Goal: Information Seeking & Learning: Learn about a topic

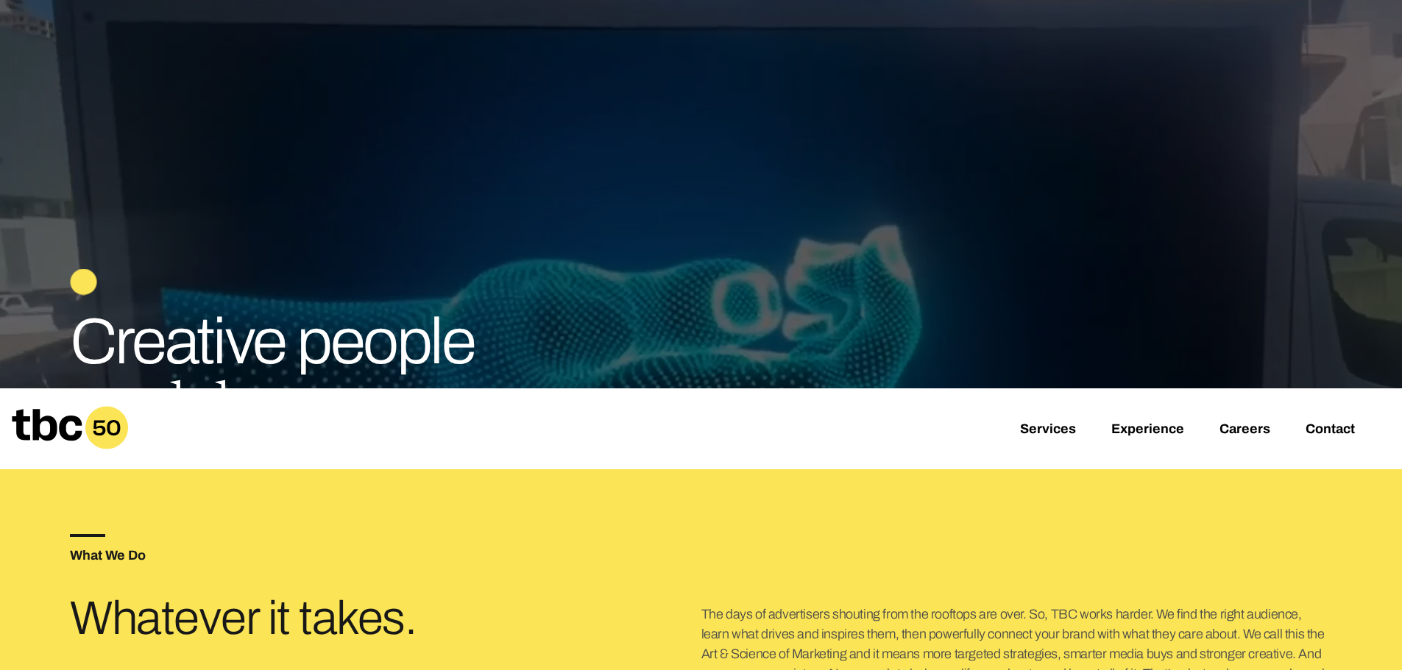
scroll to position [221, 0]
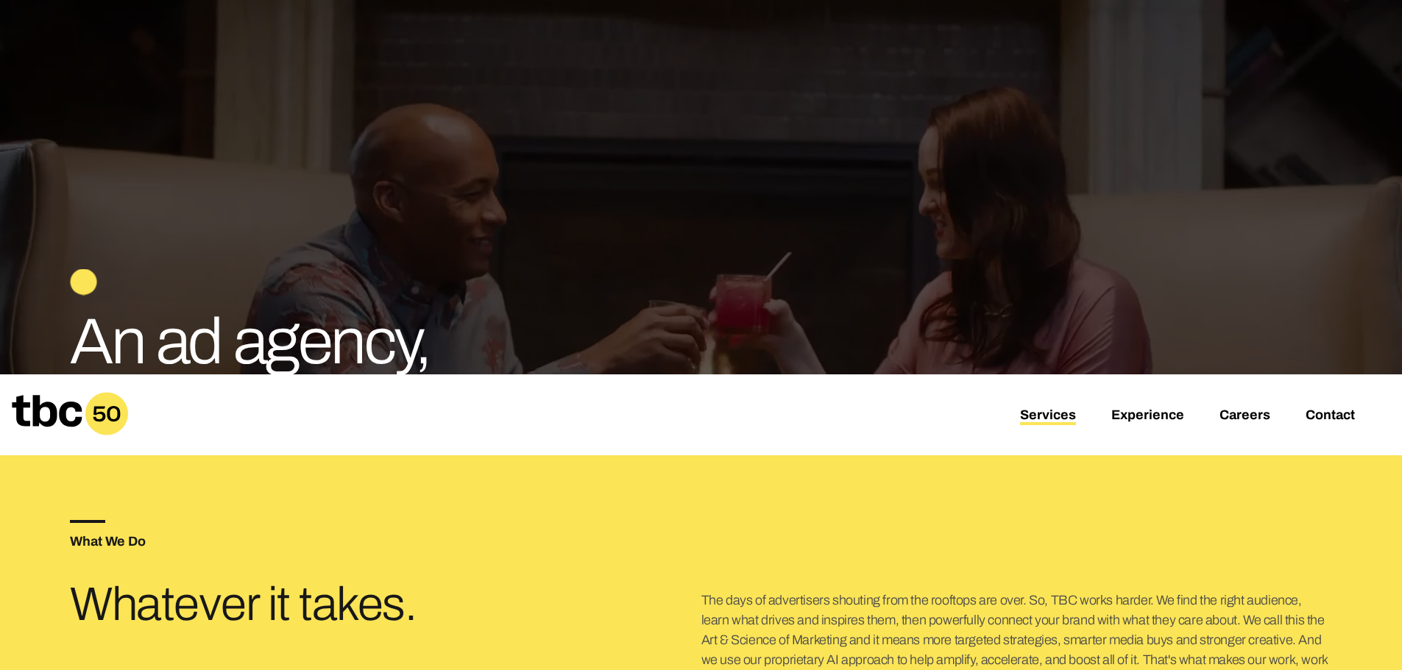
click at [1048, 422] on link "Services" at bounding box center [1048, 417] width 56 height 18
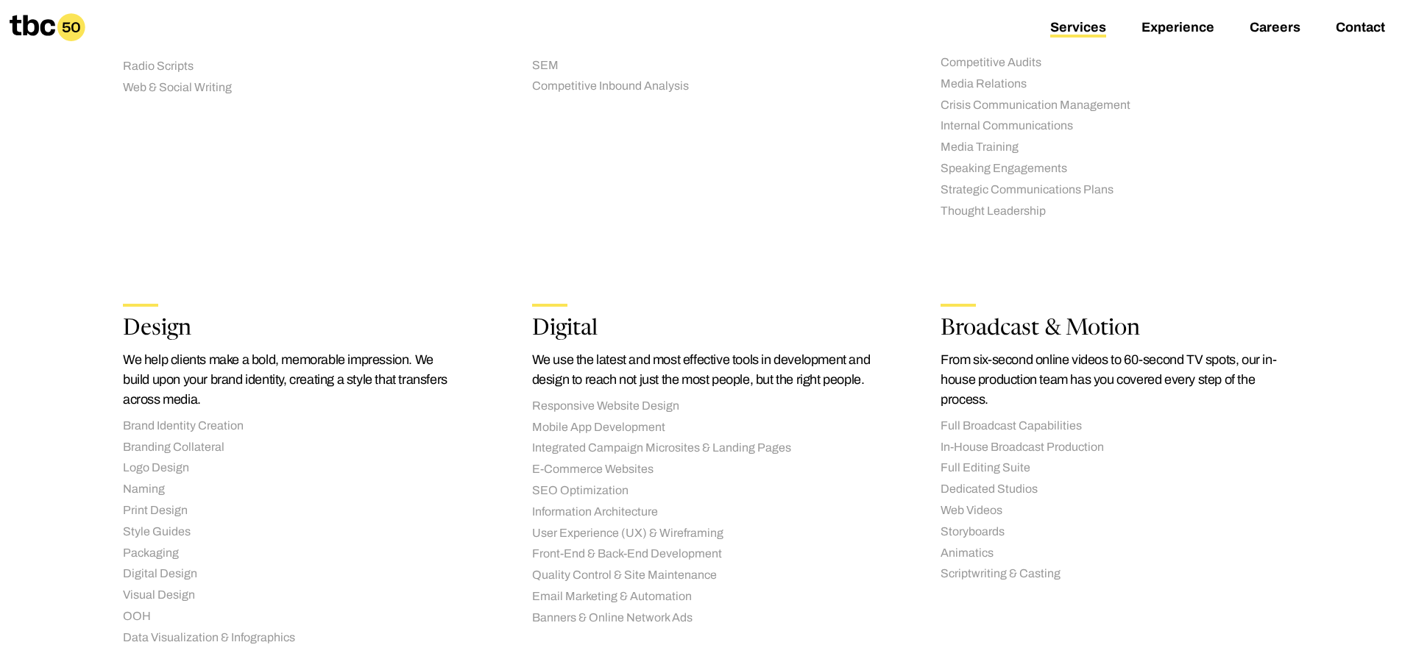
scroll to position [1030, 0]
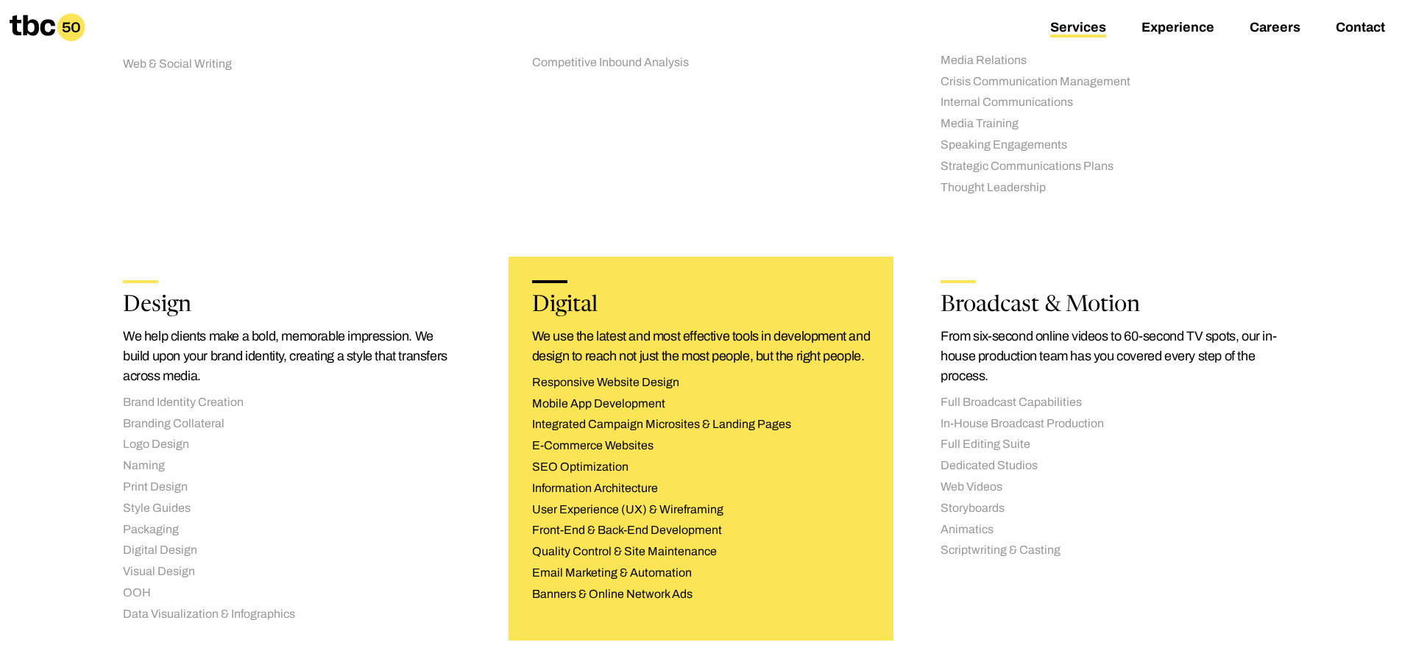
click at [580, 391] on li "Responsive Website Design" at bounding box center [701, 382] width 338 height 15
click at [621, 333] on p "We use the latest and most effective tools in development and design to reach n…" at bounding box center [701, 347] width 338 height 40
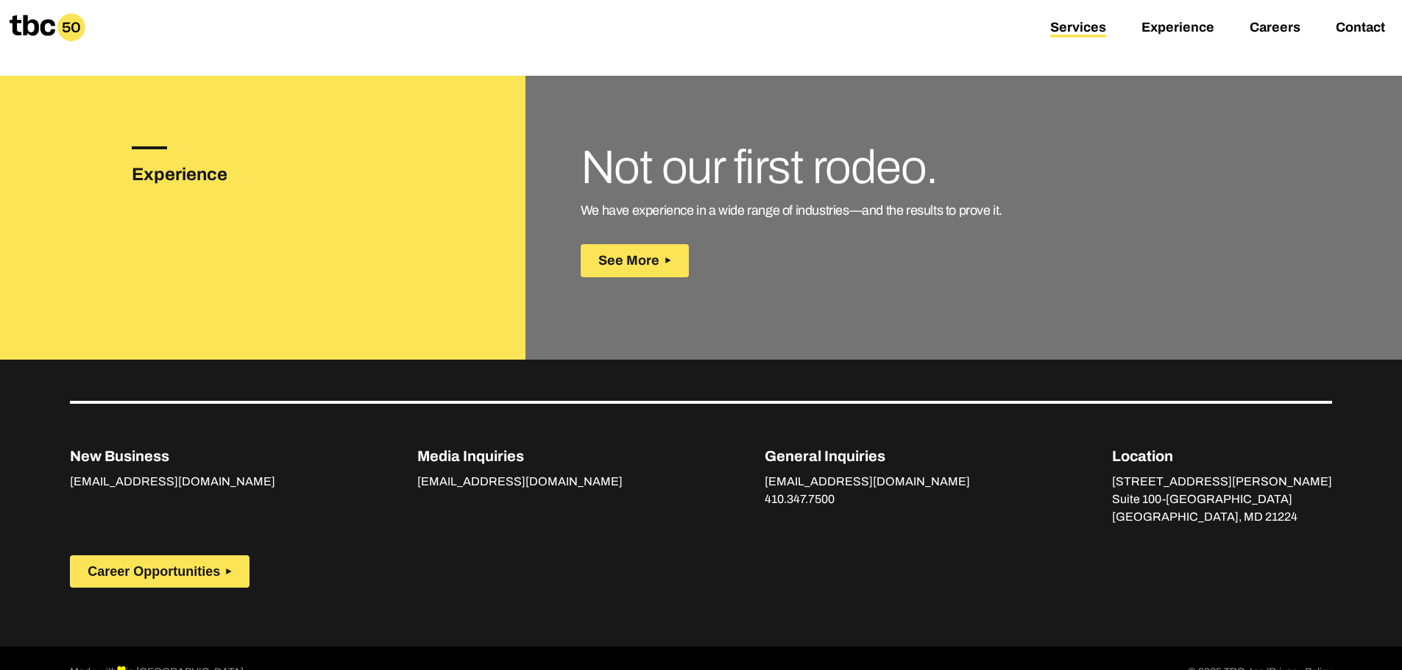
scroll to position [2091, 0]
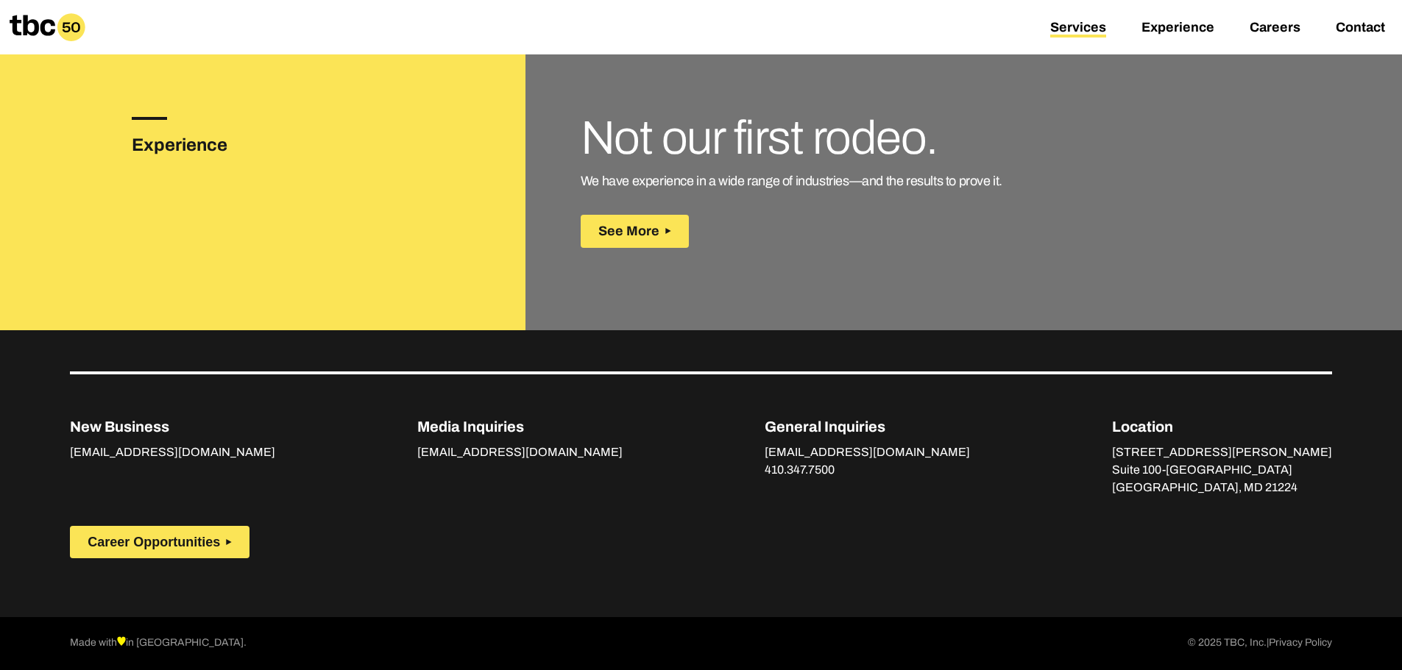
click at [181, 148] on h3 "Experience" at bounding box center [202, 145] width 141 height 26
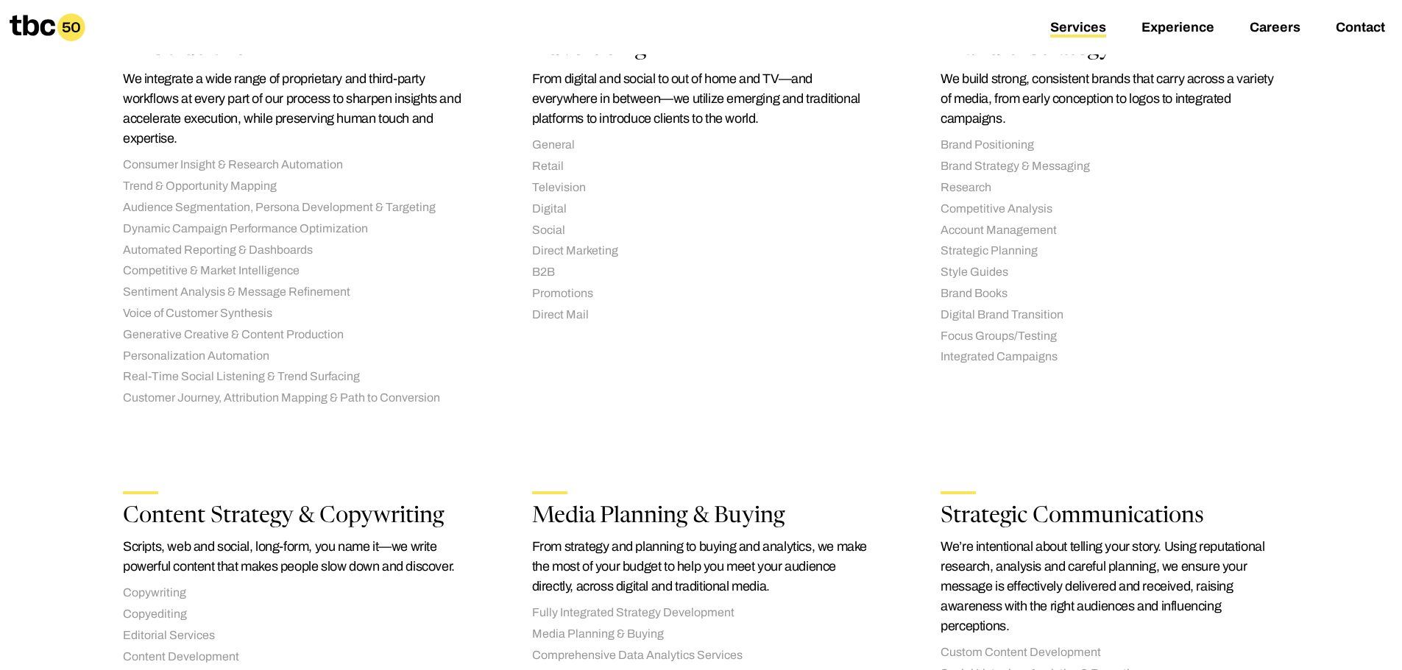
scroll to position [31, 0]
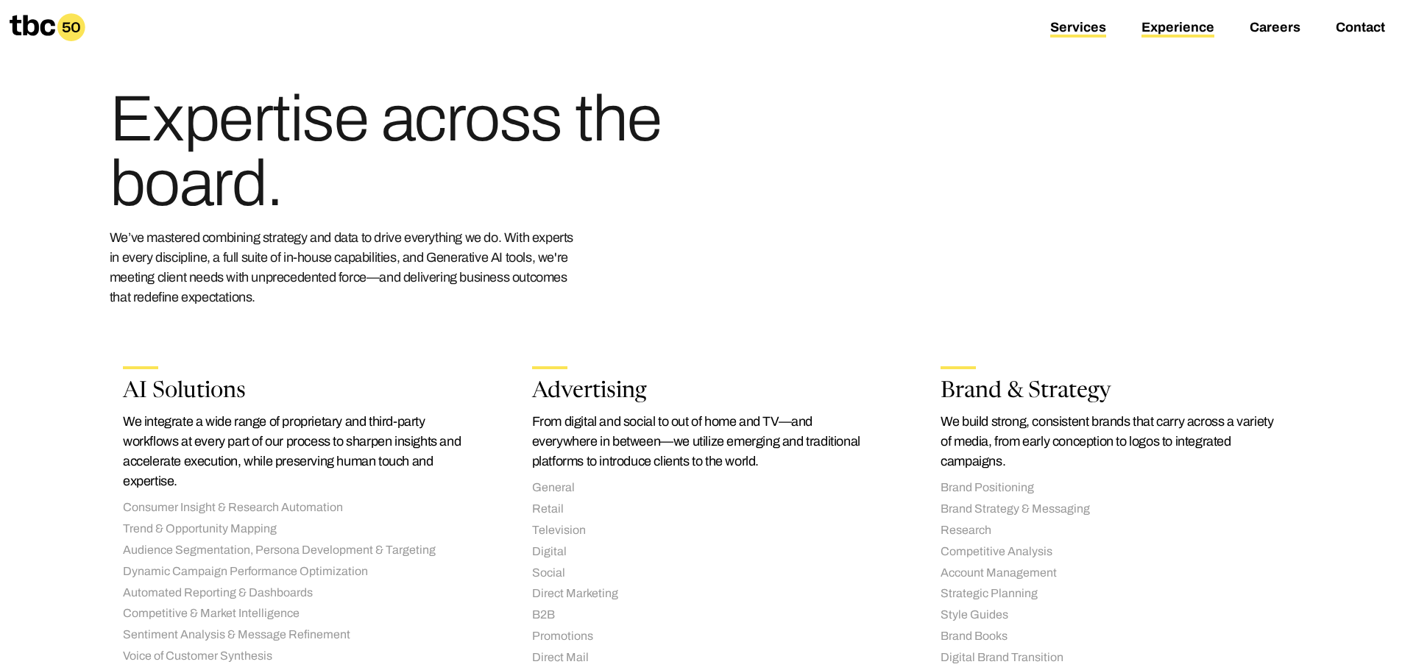
click at [1197, 26] on link "Experience" at bounding box center [1177, 29] width 73 height 18
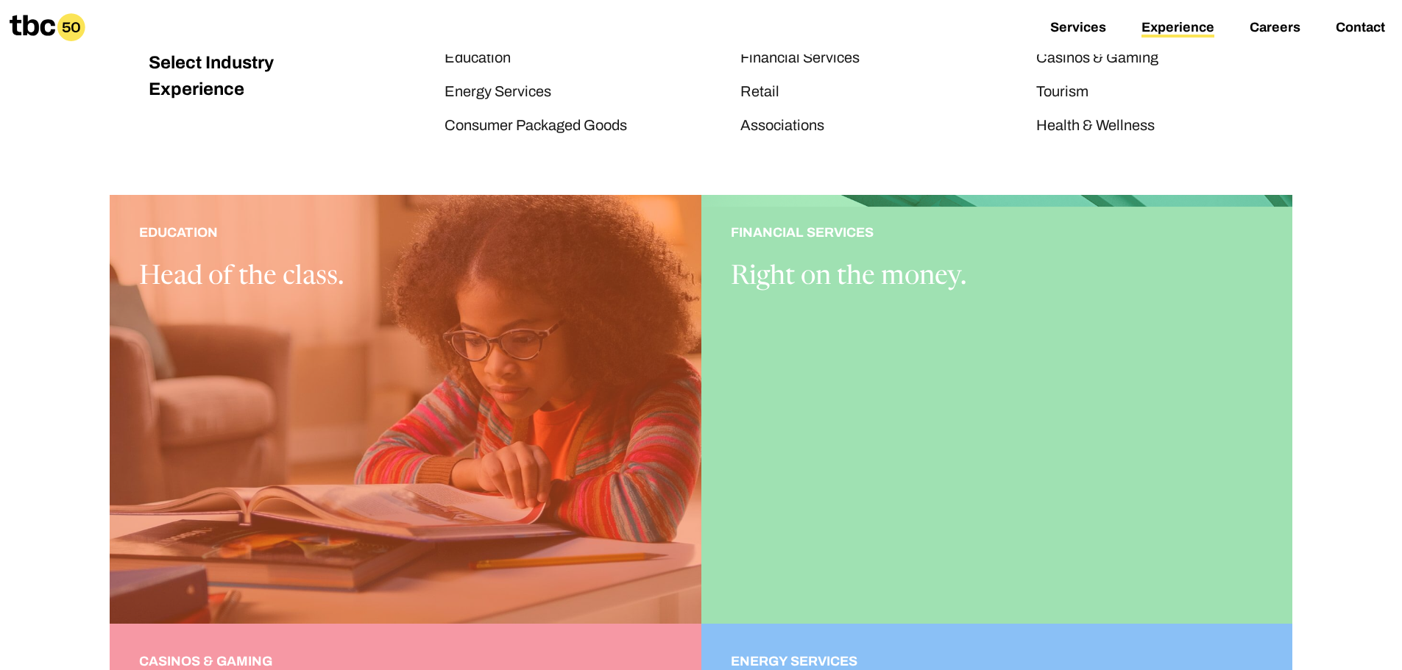
scroll to position [294, 0]
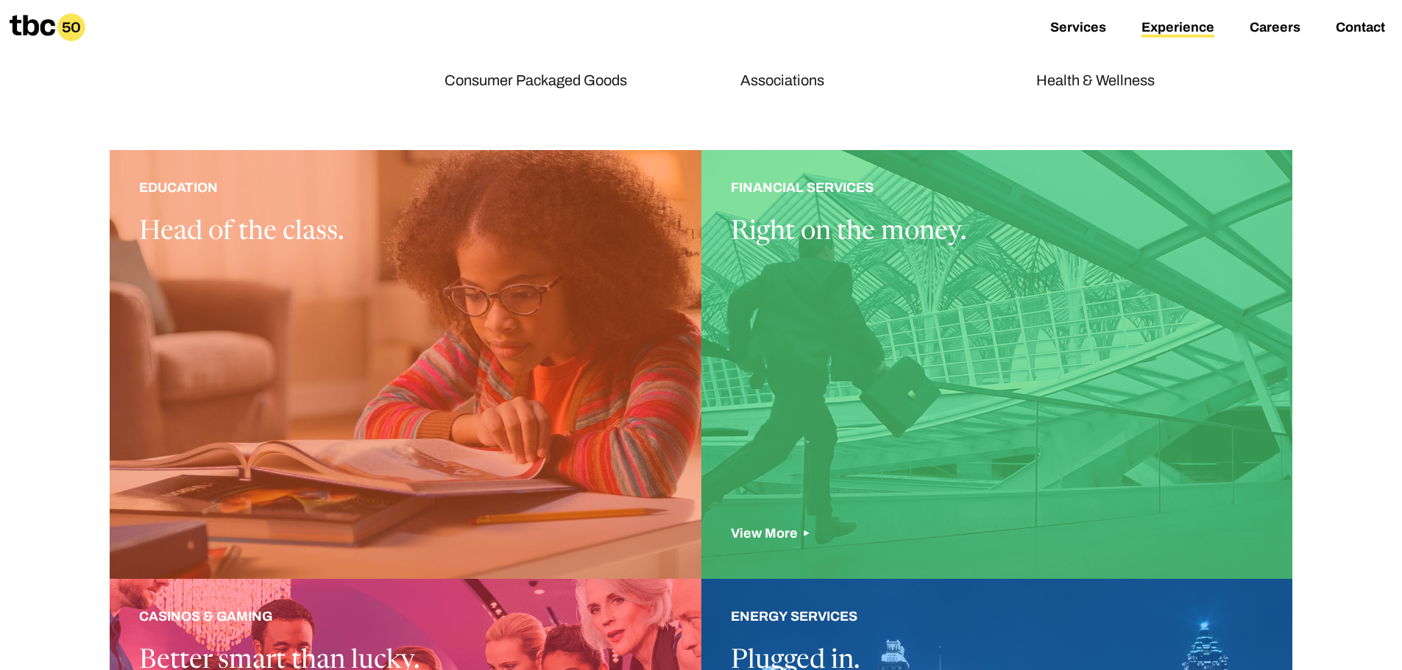
click at [947, 366] on div at bounding box center [997, 364] width 592 height 429
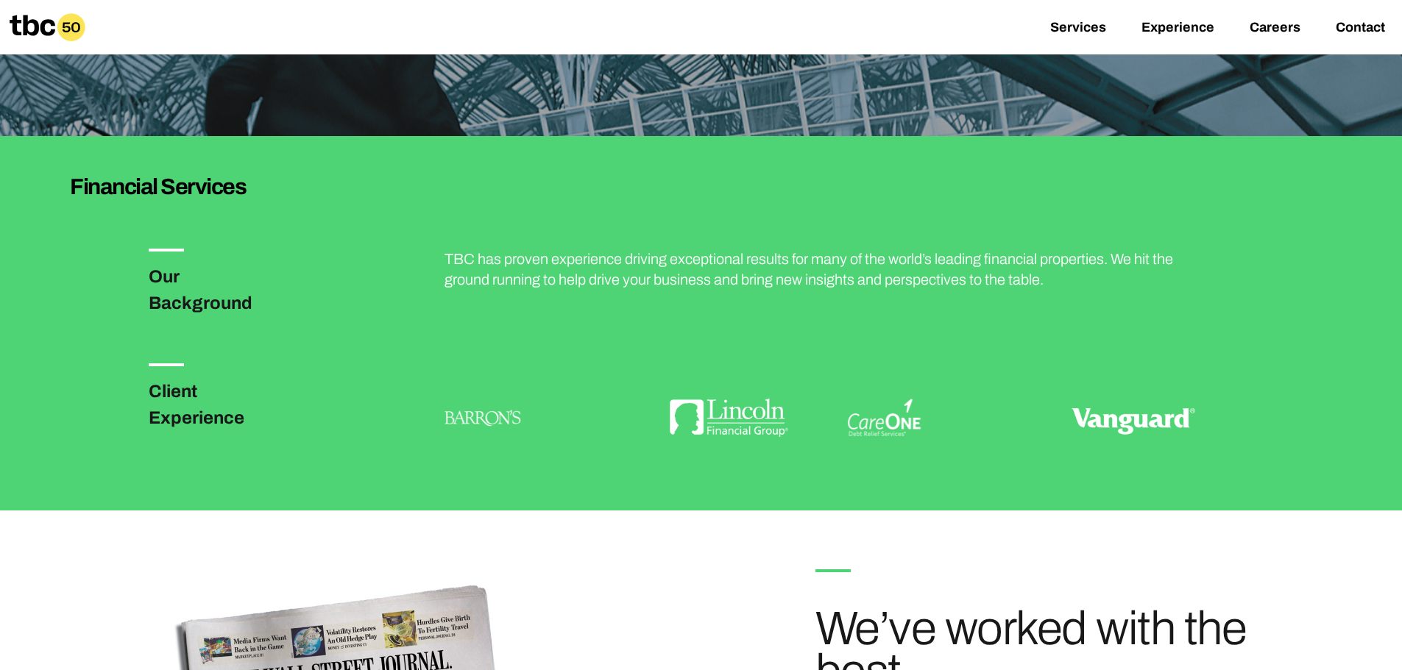
scroll to position [285, 0]
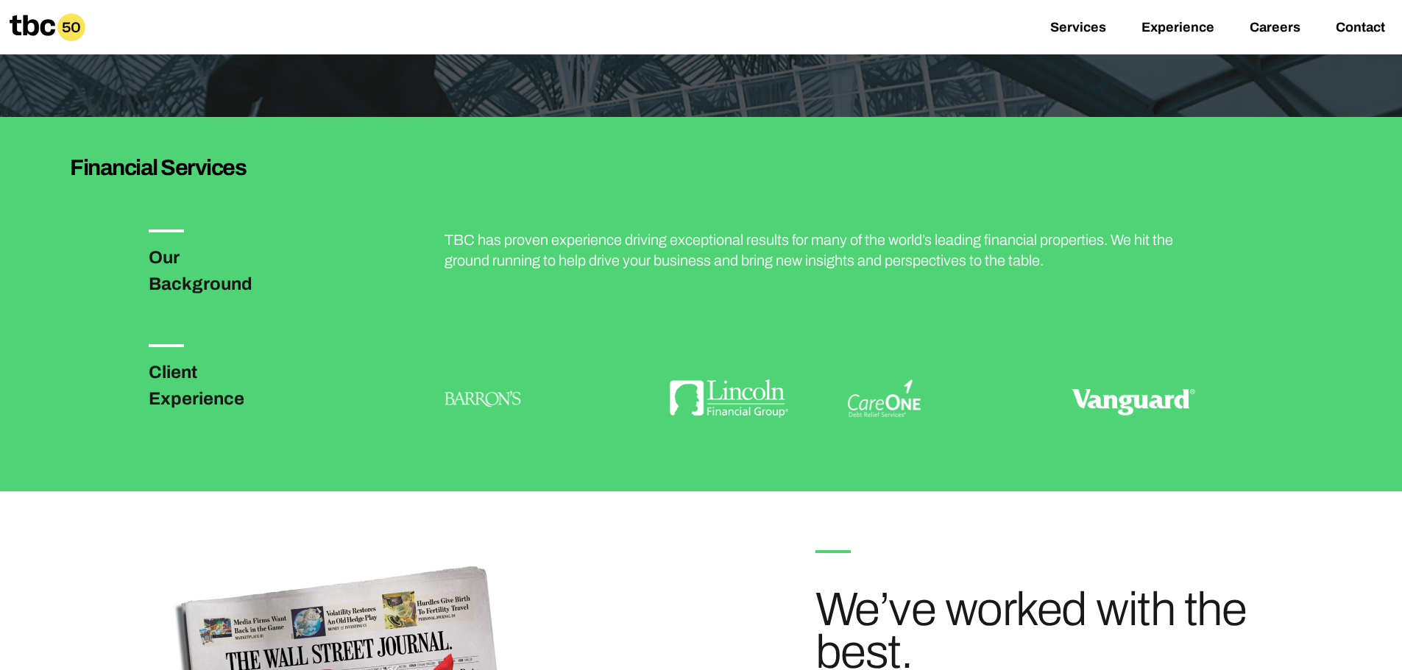
click at [183, 403] on h3 "Client Experience" at bounding box center [219, 385] width 141 height 53
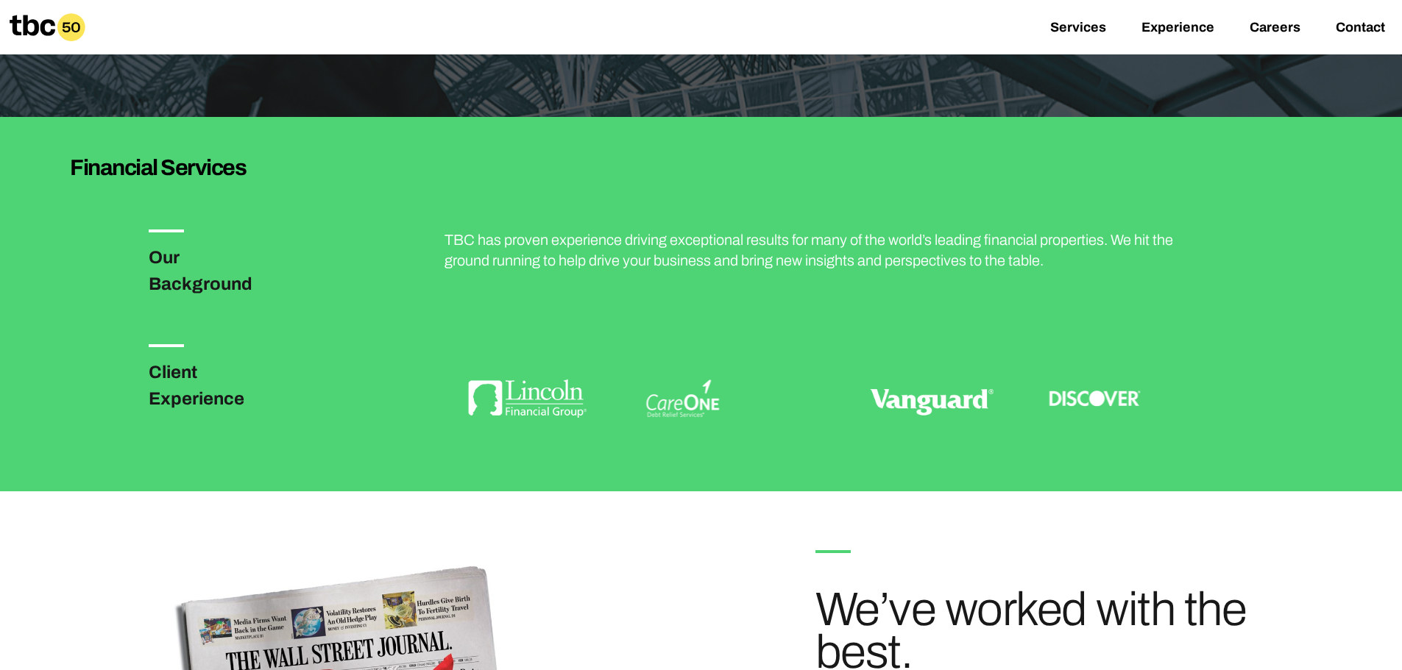
click at [525, 401] on img at bounding box center [526, 399] width 165 height 110
click at [684, 406] on img at bounding box center [683, 399] width 74 height 38
click at [689, 407] on img at bounding box center [683, 399] width 74 height 38
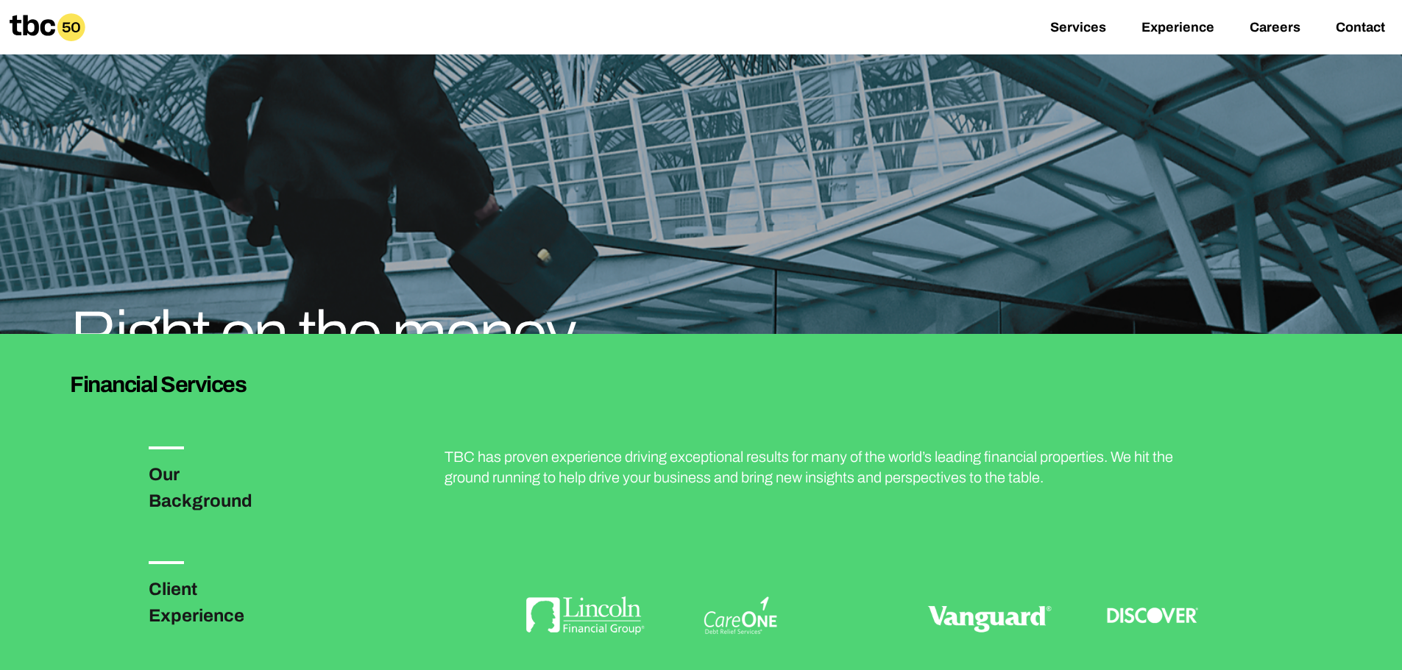
scroll to position [0, 0]
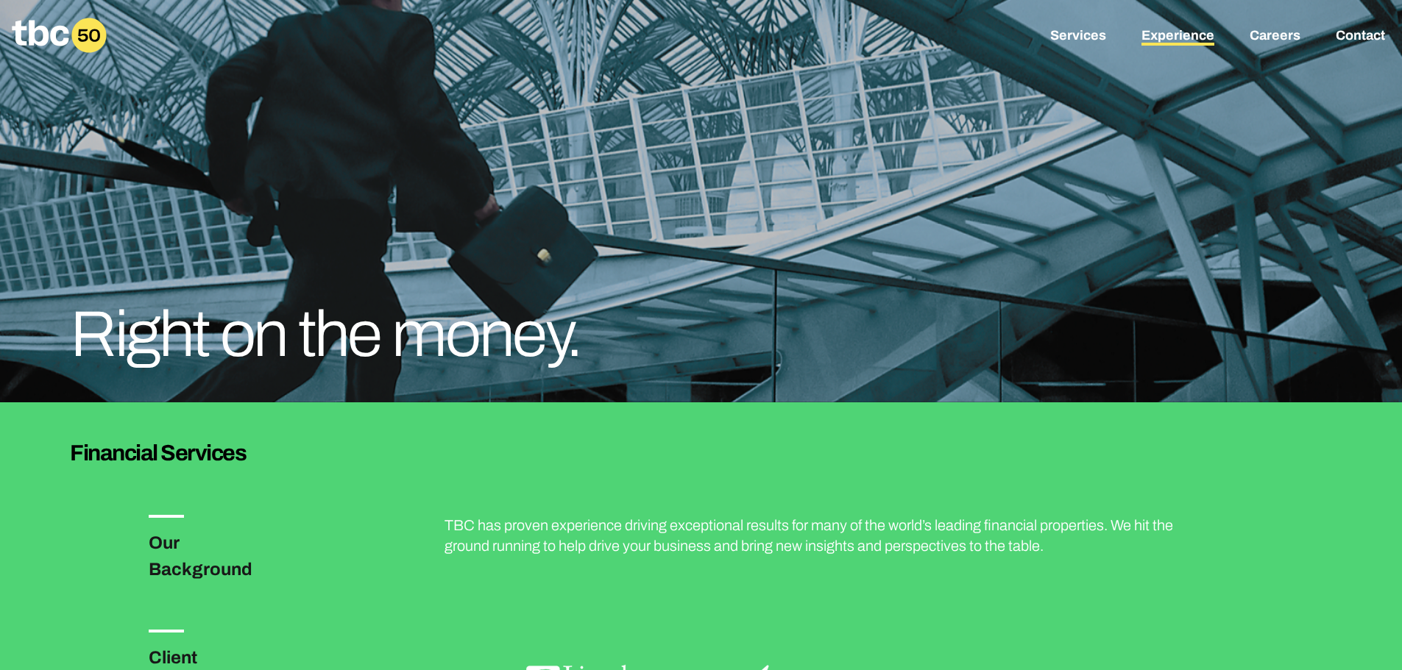
click at [1193, 40] on link "Experience" at bounding box center [1177, 37] width 73 height 18
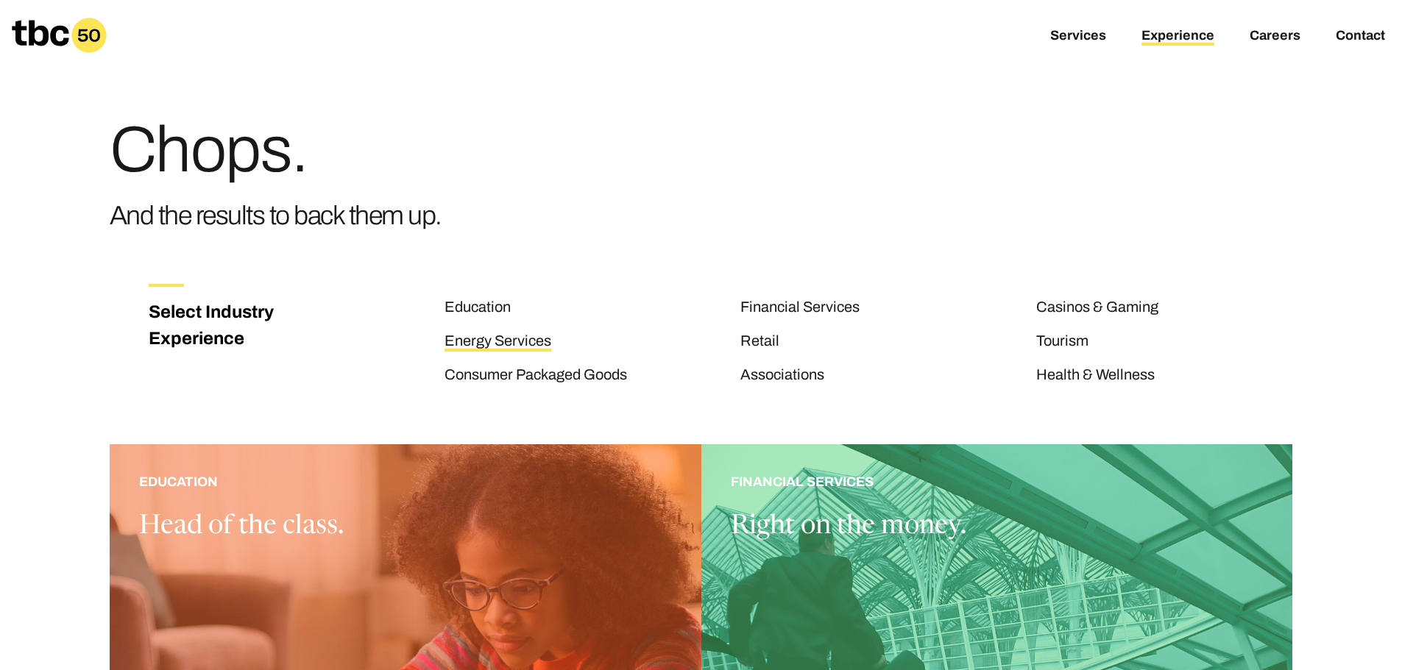
click at [486, 336] on link "Energy Services" at bounding box center [497, 342] width 107 height 19
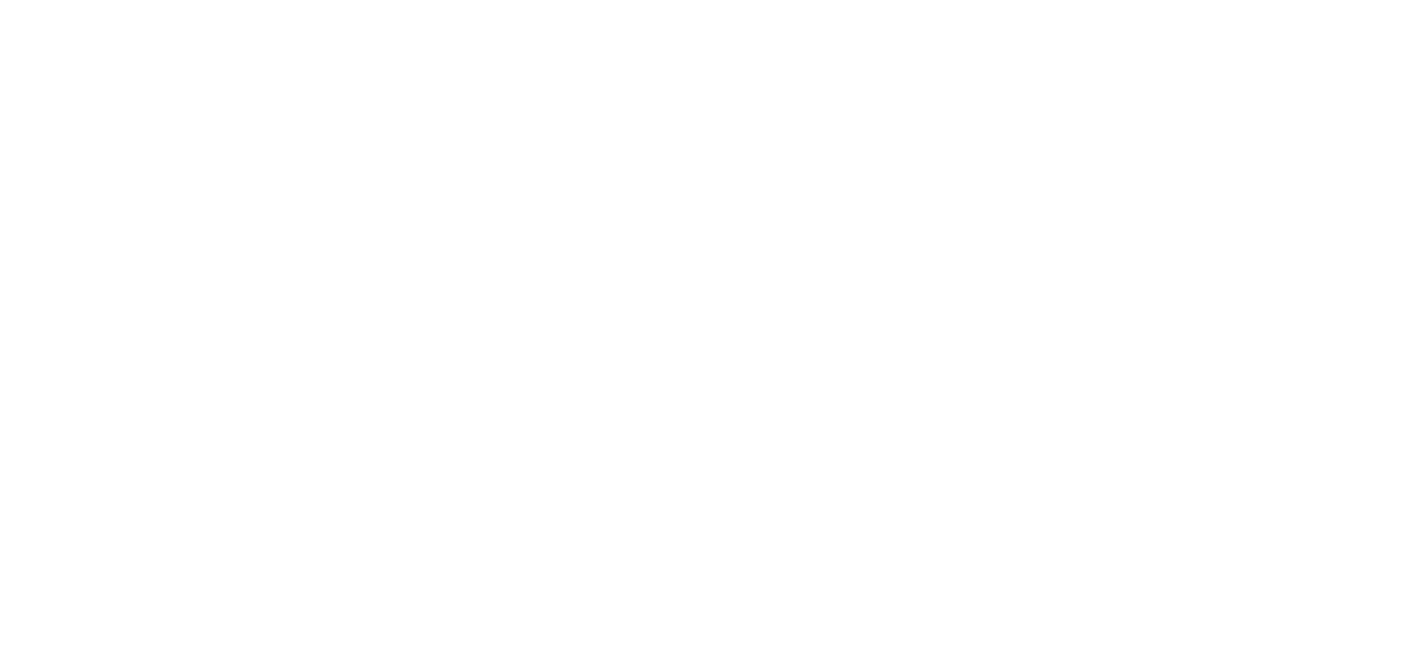
scroll to position [63, 0]
